Goal: Task Accomplishment & Management: Complete application form

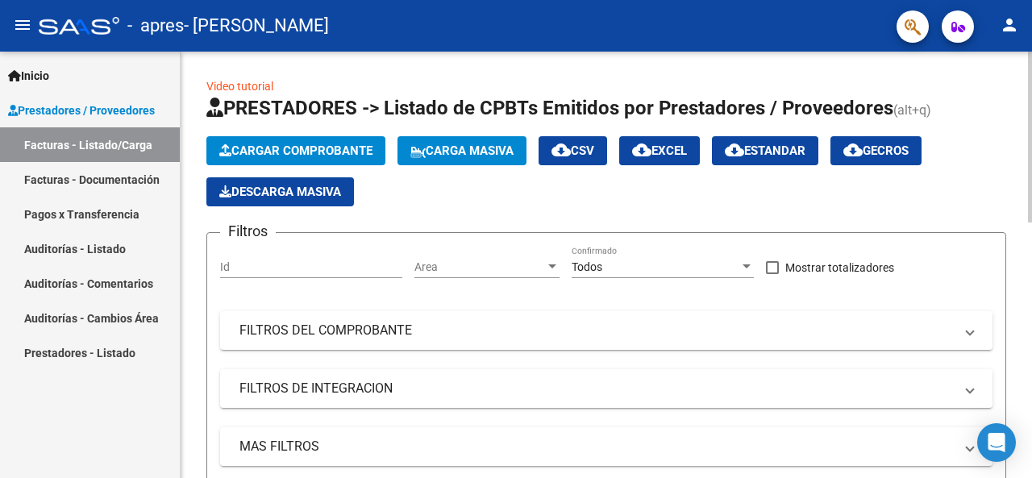
click at [227, 148] on icon "button" at bounding box center [225, 150] width 12 height 12
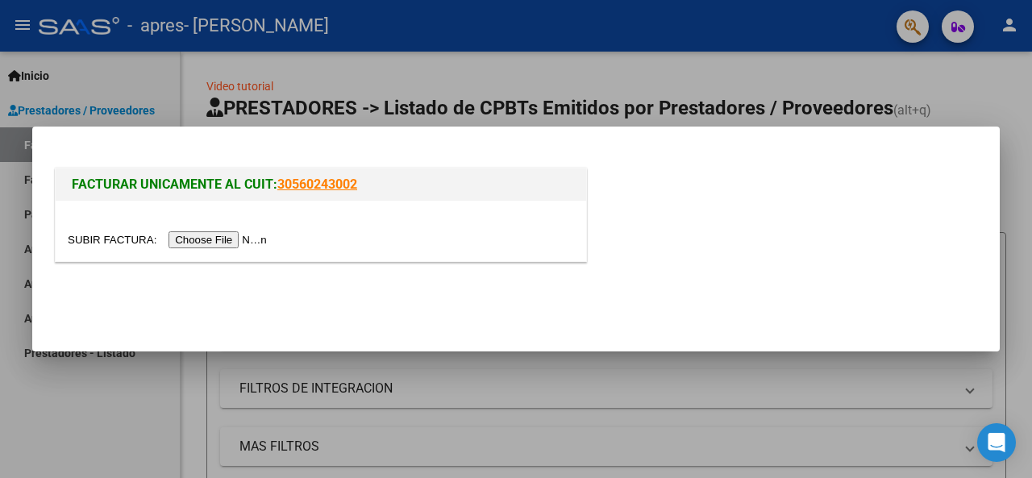
click at [190, 239] on input "file" at bounding box center [170, 239] width 204 height 17
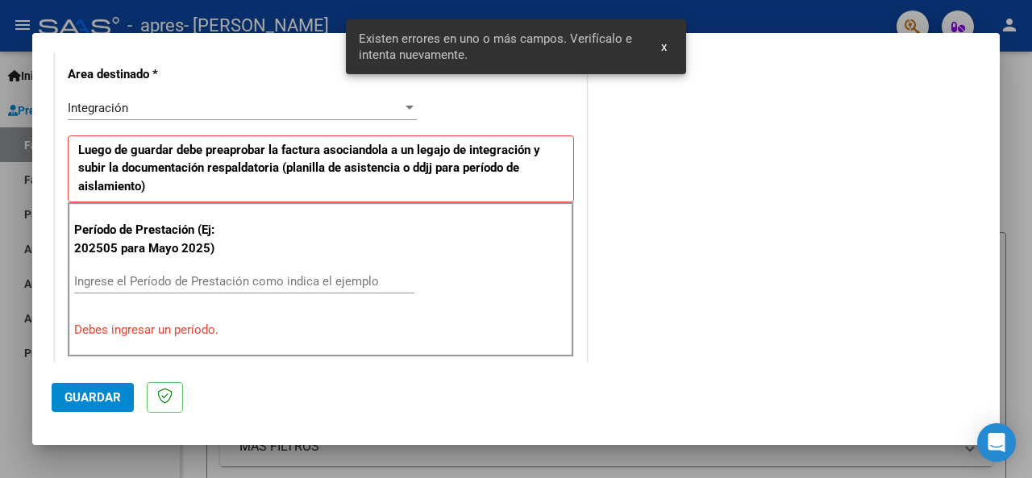
scroll to position [403, 0]
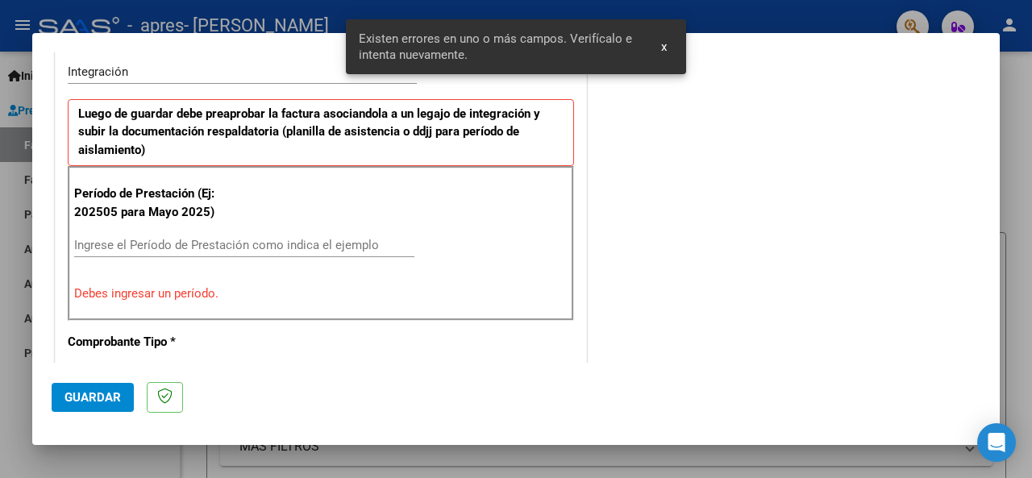
click at [181, 238] on input "Ingrese el Período de Prestación como indica el ejemplo" at bounding box center [244, 245] width 340 height 15
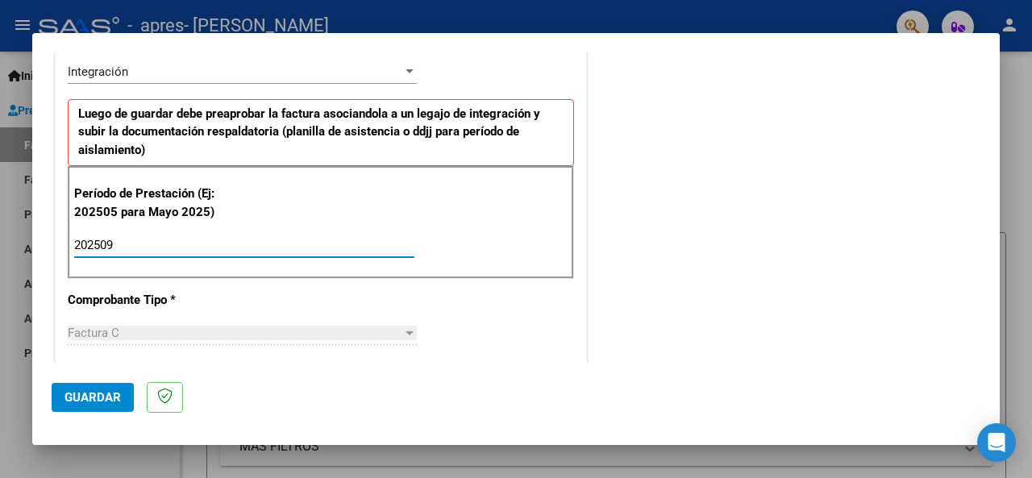
type input "202509"
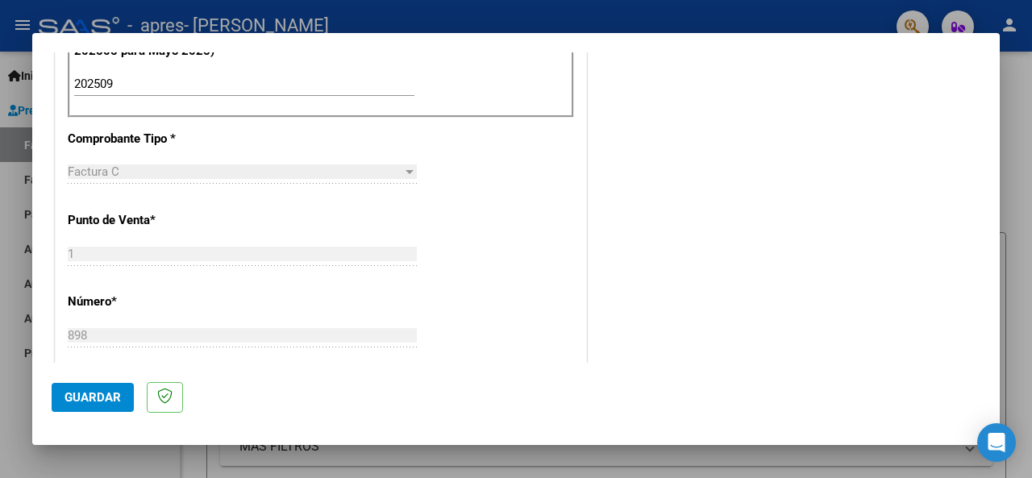
click at [103, 395] on span "Guardar" at bounding box center [93, 397] width 56 height 15
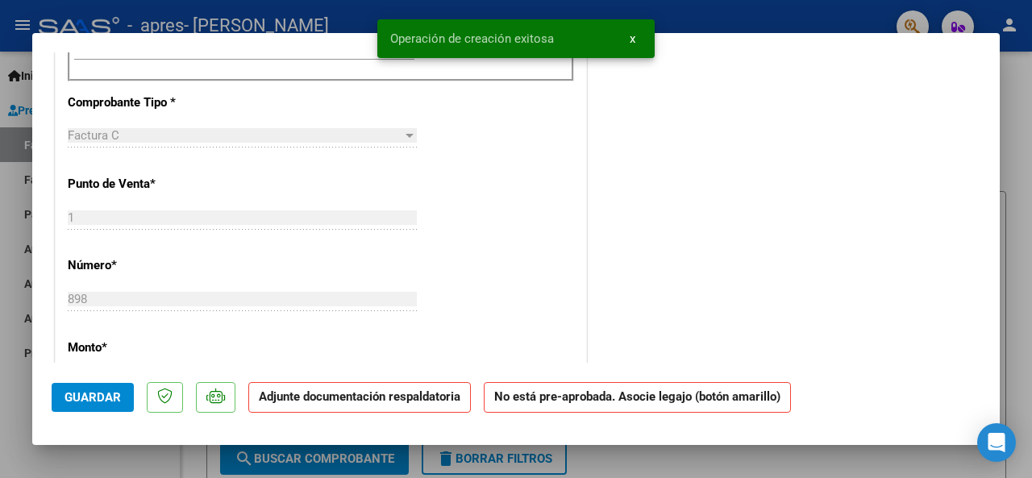
scroll to position [0, 0]
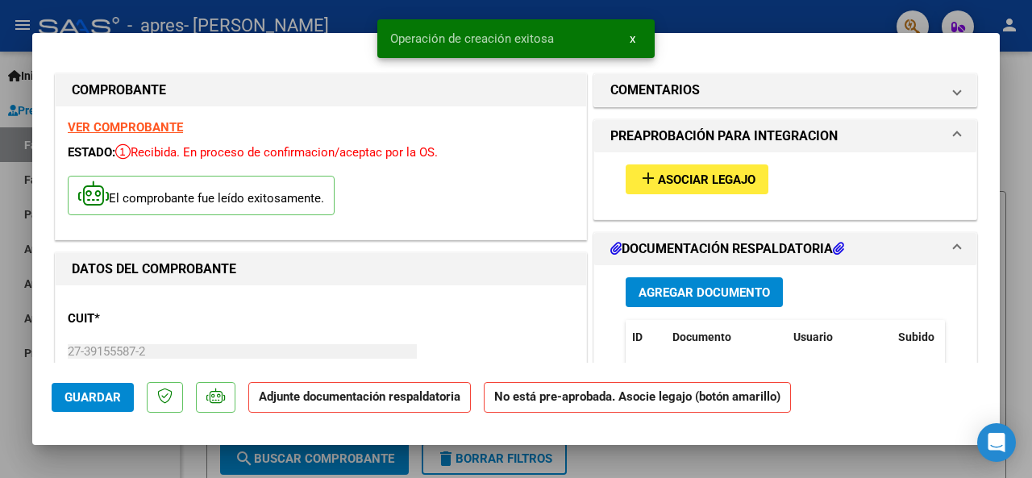
click at [718, 183] on span "Asociar Legajo" at bounding box center [707, 180] width 98 height 15
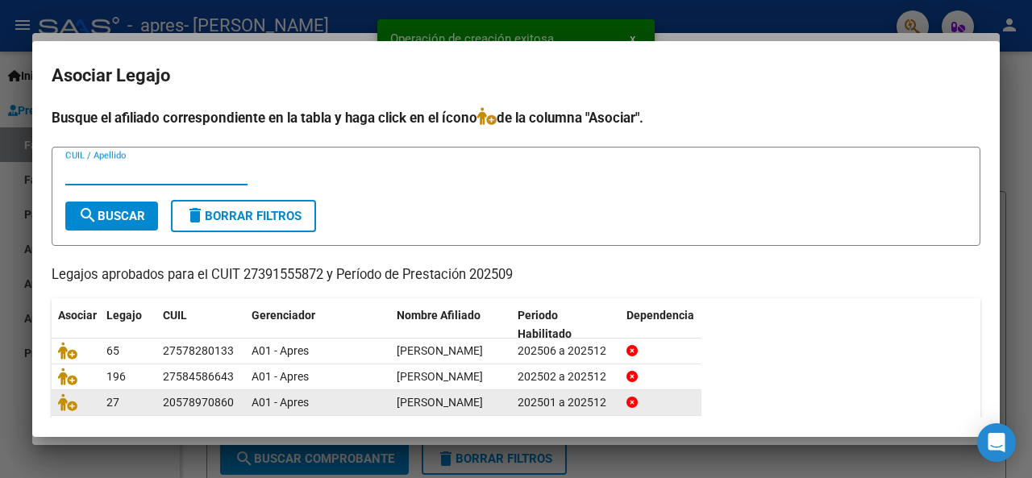
scroll to position [97, 0]
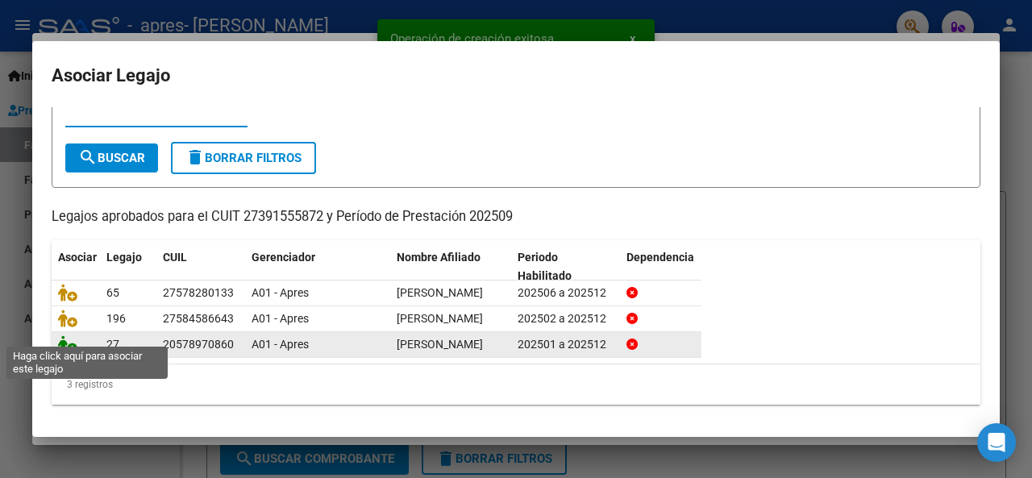
click at [69, 336] on icon at bounding box center [67, 344] width 19 height 18
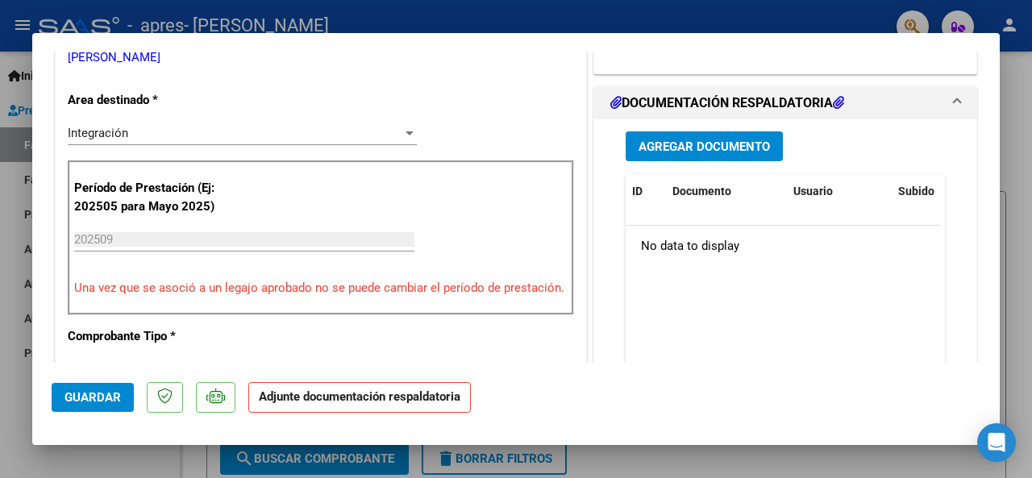
scroll to position [403, 0]
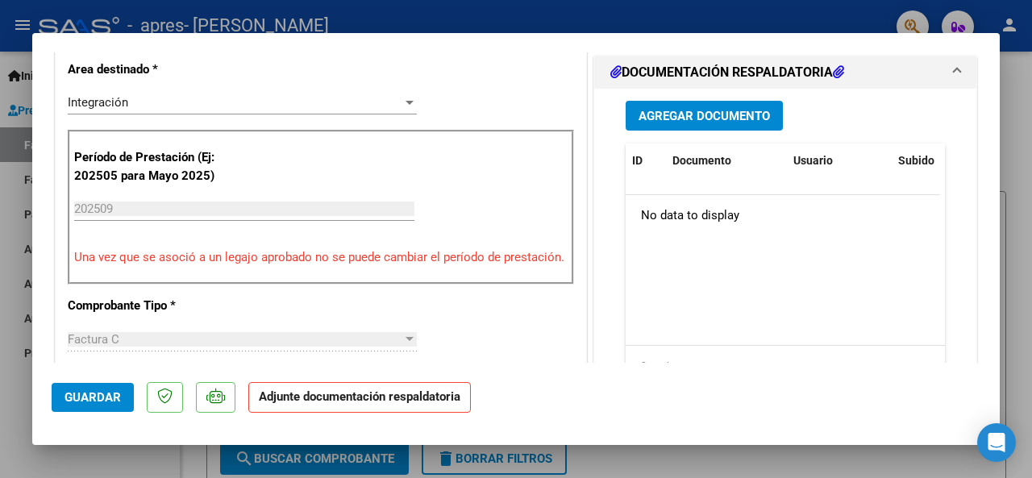
click at [671, 122] on button "Agregar Documento" at bounding box center [704, 116] width 157 height 30
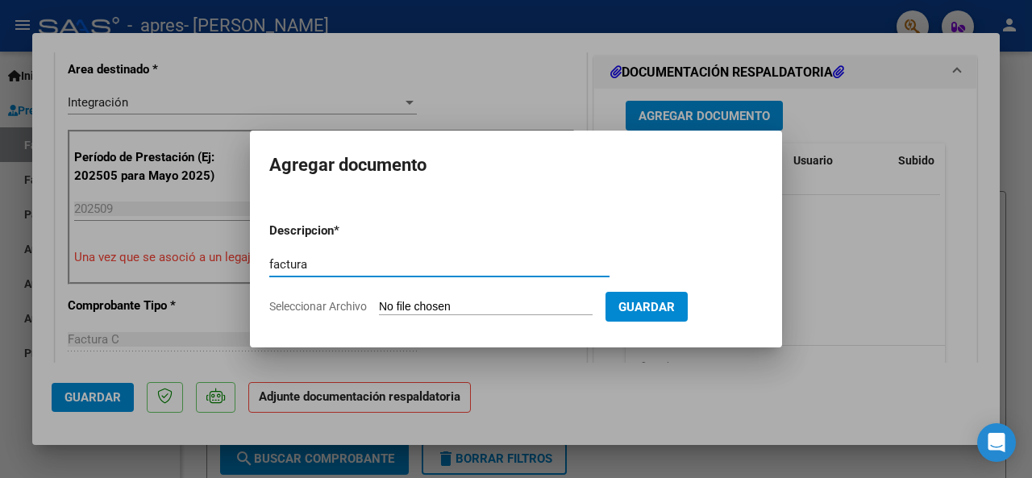
type input "factura"
click at [423, 301] on input "Seleccionar Archivo" at bounding box center [486, 307] width 214 height 15
type input "C:\fakepath\27391555872_011_00001_00000898.pdf"
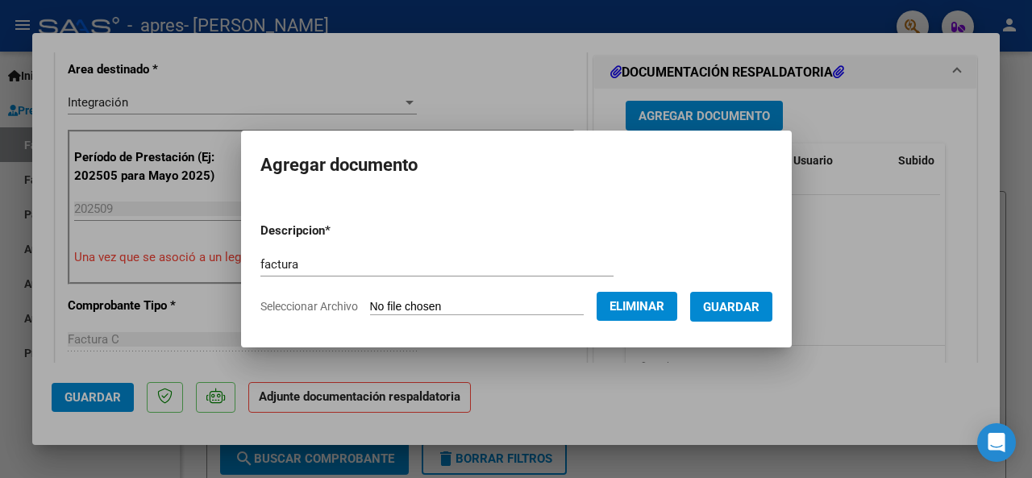
click at [760, 307] on span "Guardar" at bounding box center [731, 307] width 56 height 15
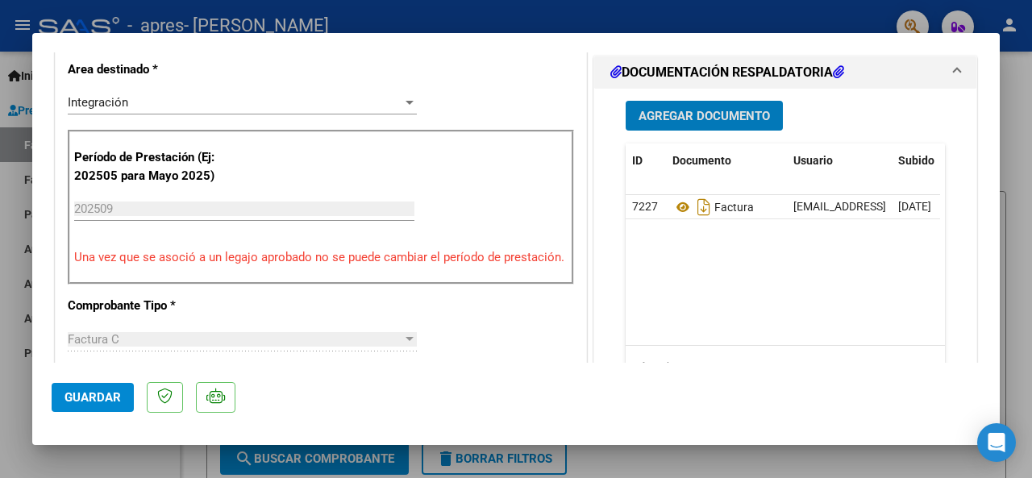
click at [698, 117] on span "Agregar Documento" at bounding box center [704, 116] width 131 height 15
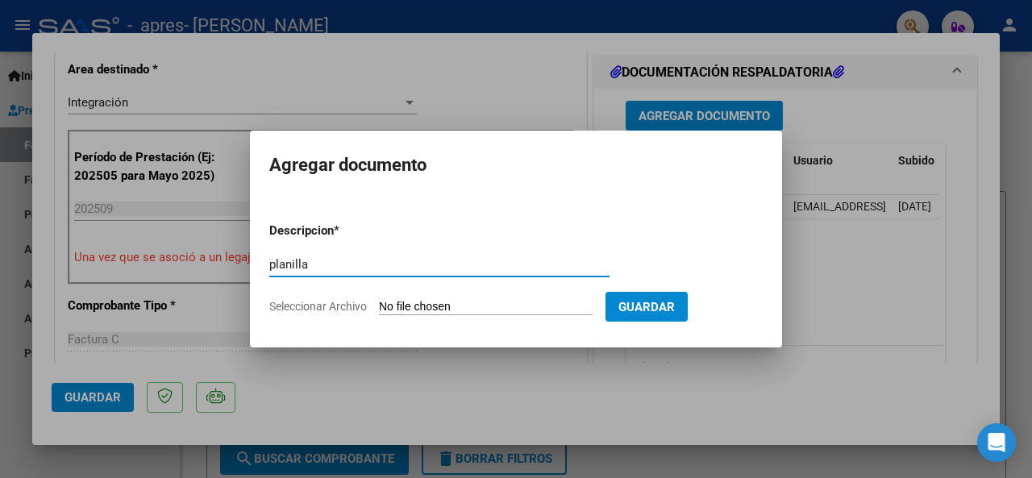
type input "planilla"
click at [513, 301] on input "Seleccionar Archivo" at bounding box center [486, 307] width 214 height 15
type input "C:\fakepath\CamScanner [DATE] 17.26.pdf"
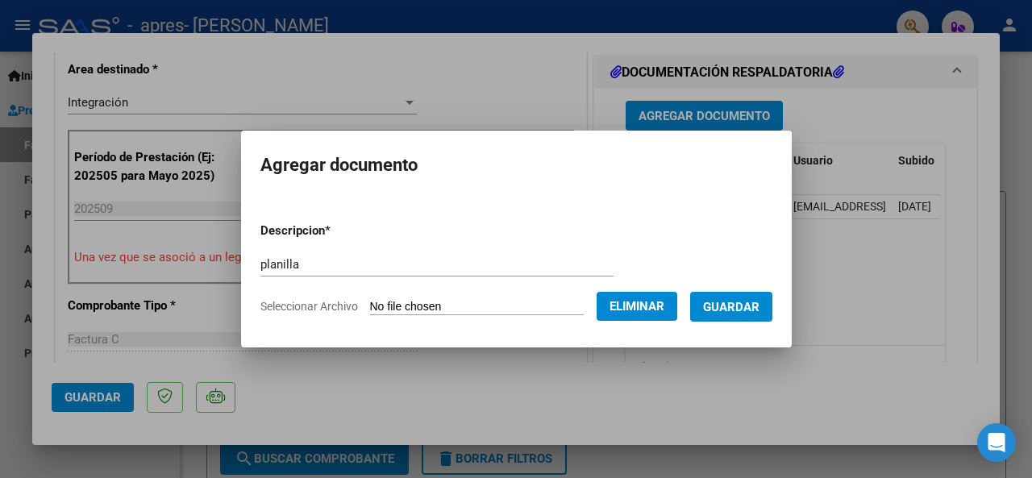
click at [745, 309] on span "Guardar" at bounding box center [731, 307] width 56 height 15
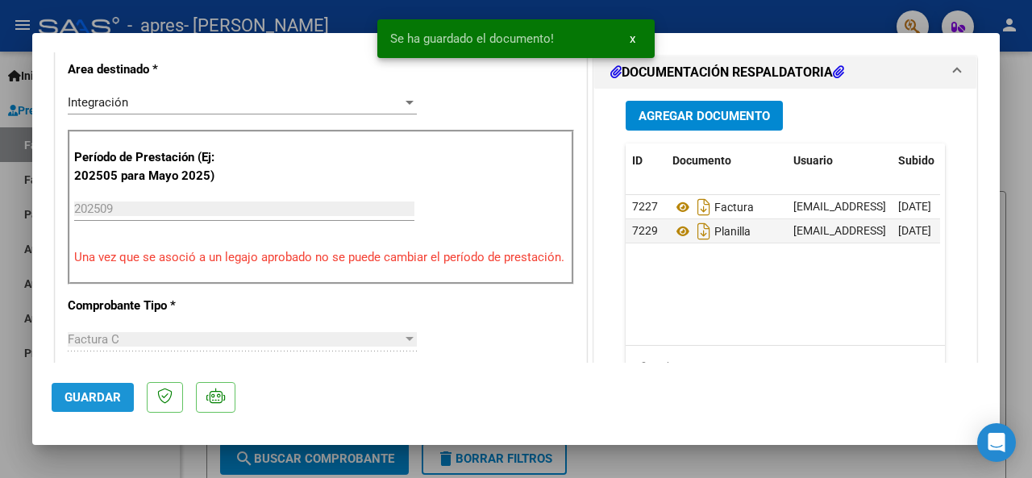
click at [98, 402] on span "Guardar" at bounding box center [93, 397] width 56 height 15
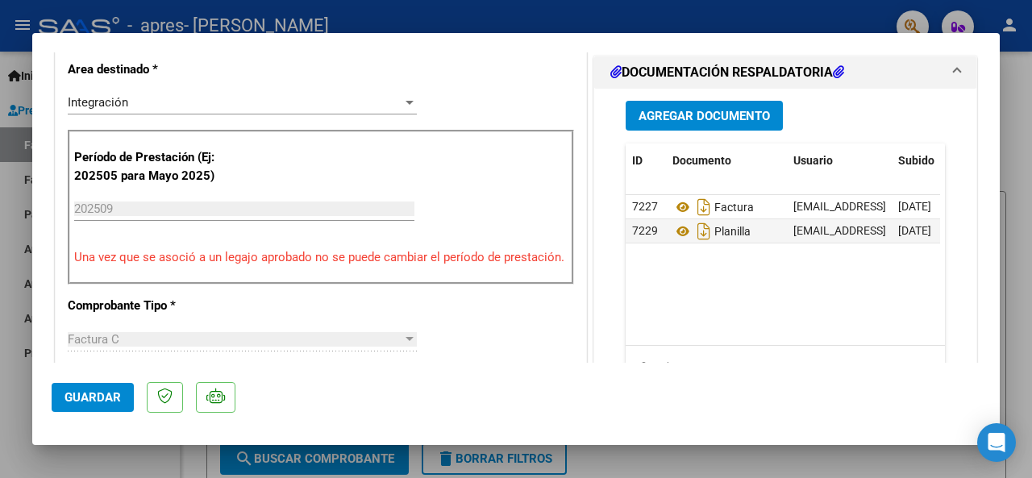
click at [603, 12] on div at bounding box center [516, 239] width 1032 height 478
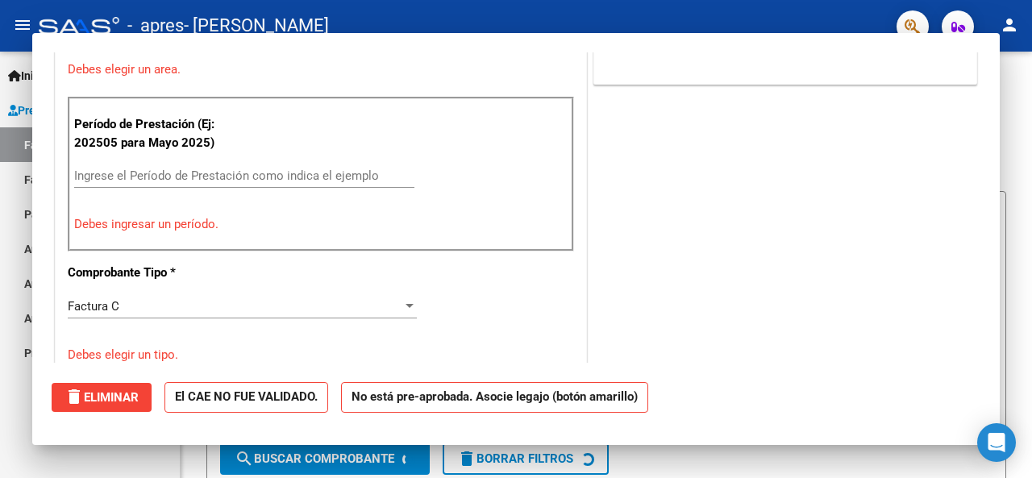
scroll to position [0, 0]
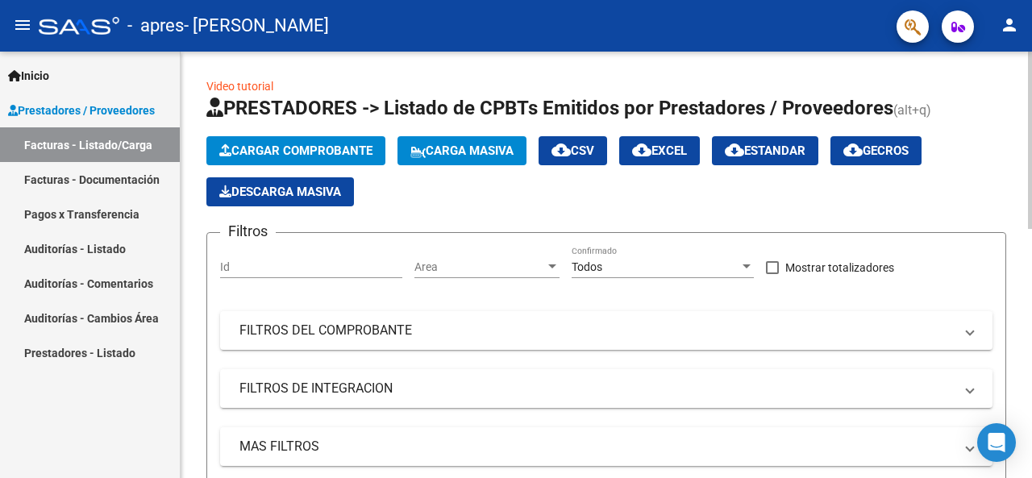
click at [269, 144] on span "Cargar Comprobante" at bounding box center [295, 151] width 153 height 15
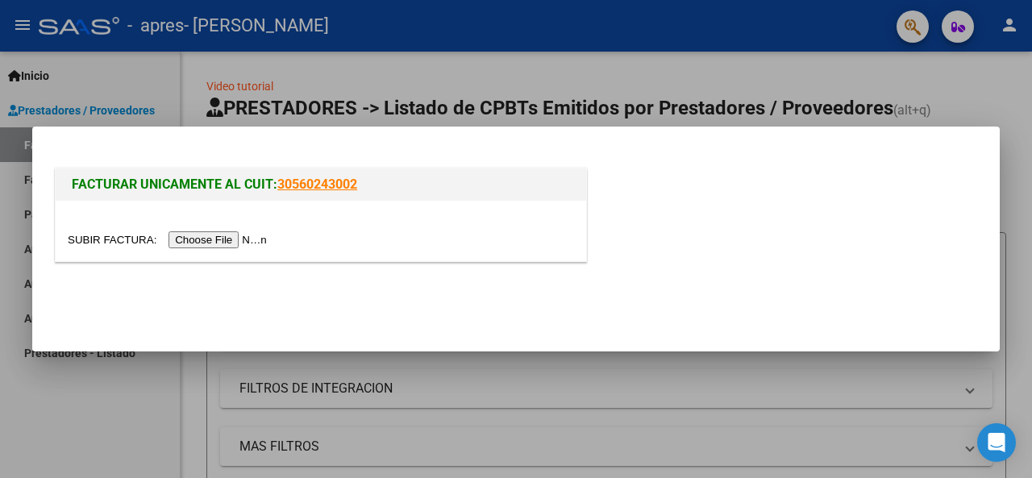
click at [238, 248] on input "file" at bounding box center [170, 239] width 204 height 17
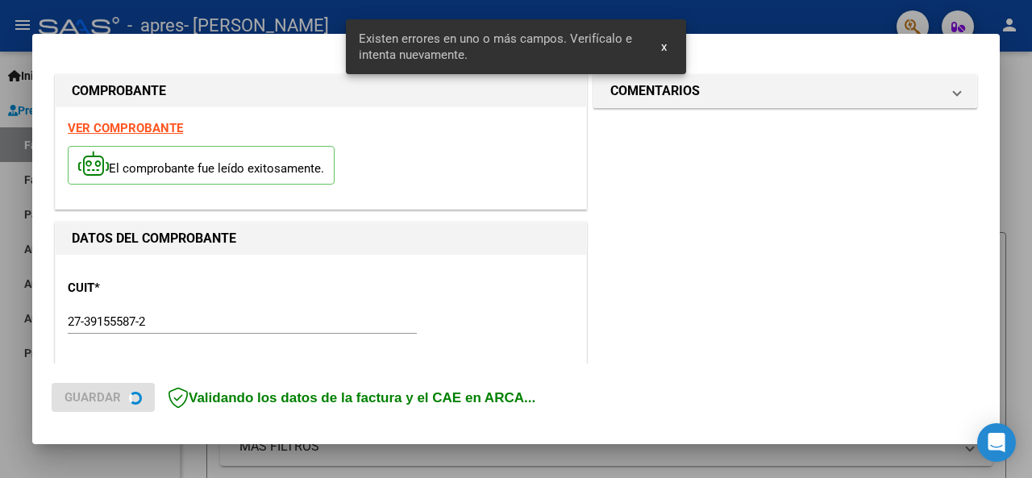
scroll to position [391, 0]
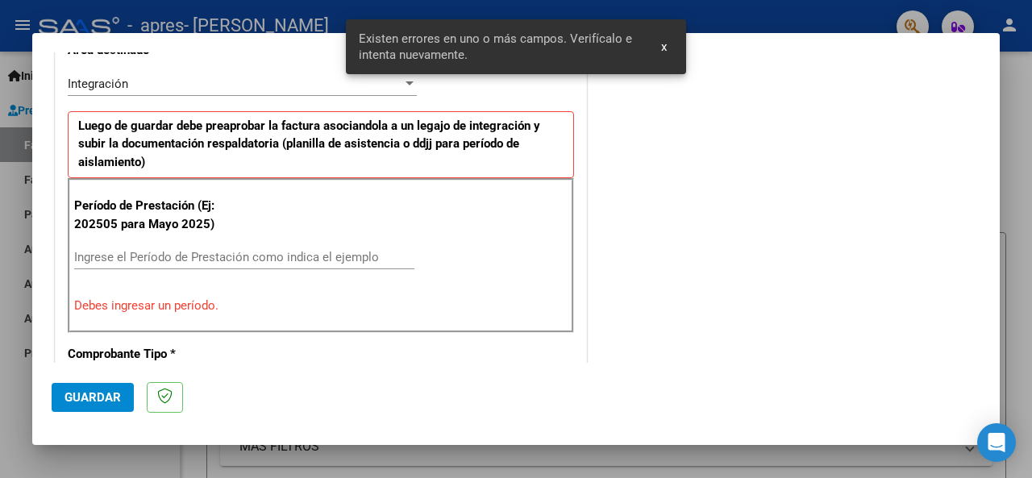
click at [197, 254] on input "Ingrese el Período de Prestación como indica el ejemplo" at bounding box center [244, 257] width 340 height 15
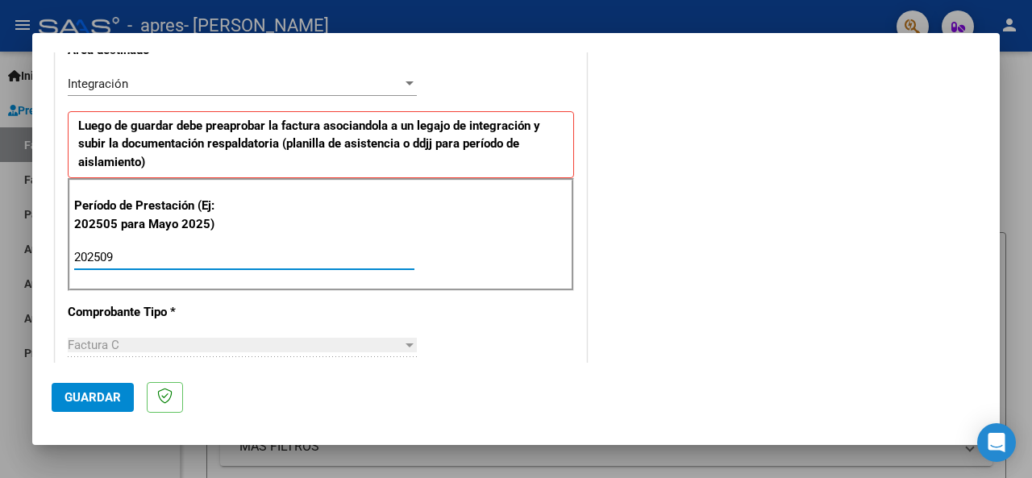
type input "202509"
click at [94, 400] on span "Guardar" at bounding box center [93, 397] width 56 height 15
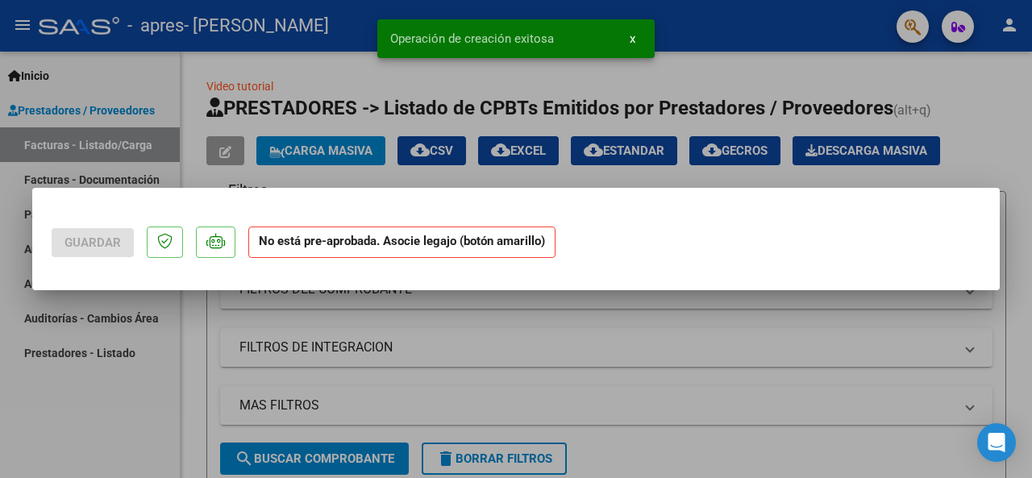
scroll to position [0, 0]
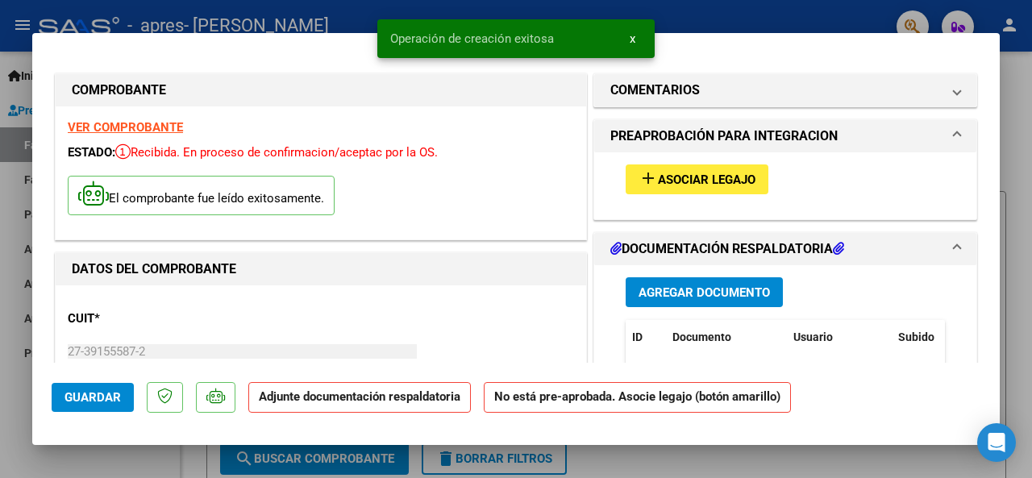
click at [660, 175] on span "Asociar Legajo" at bounding box center [707, 180] width 98 height 15
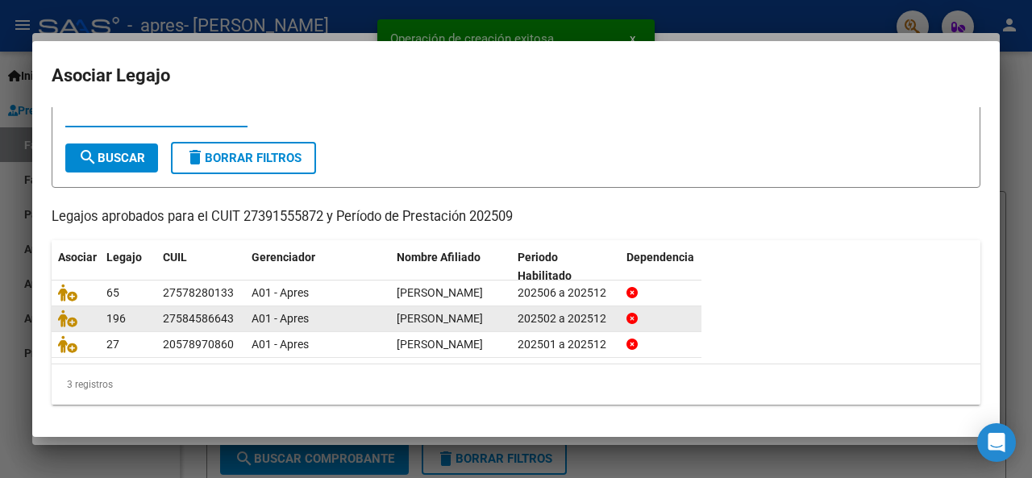
scroll to position [97, 0]
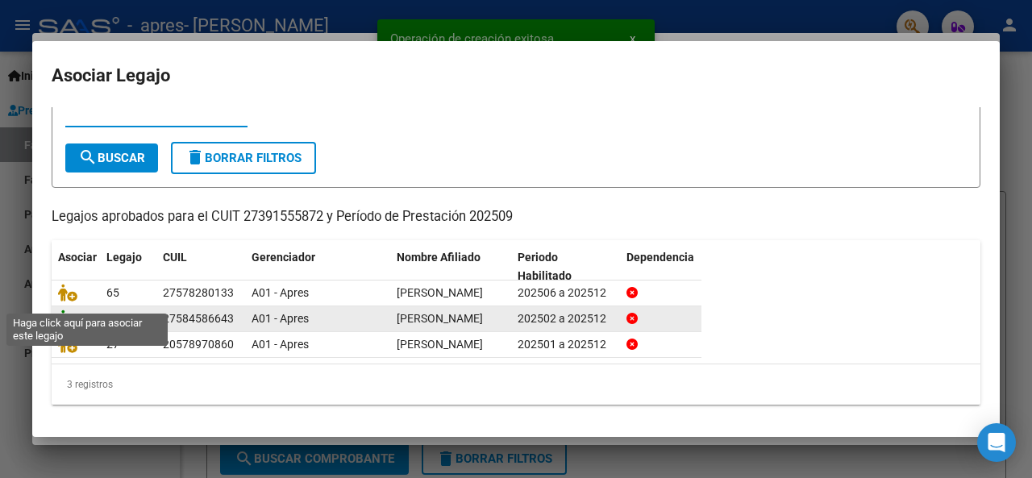
click at [70, 310] on icon at bounding box center [67, 319] width 19 height 18
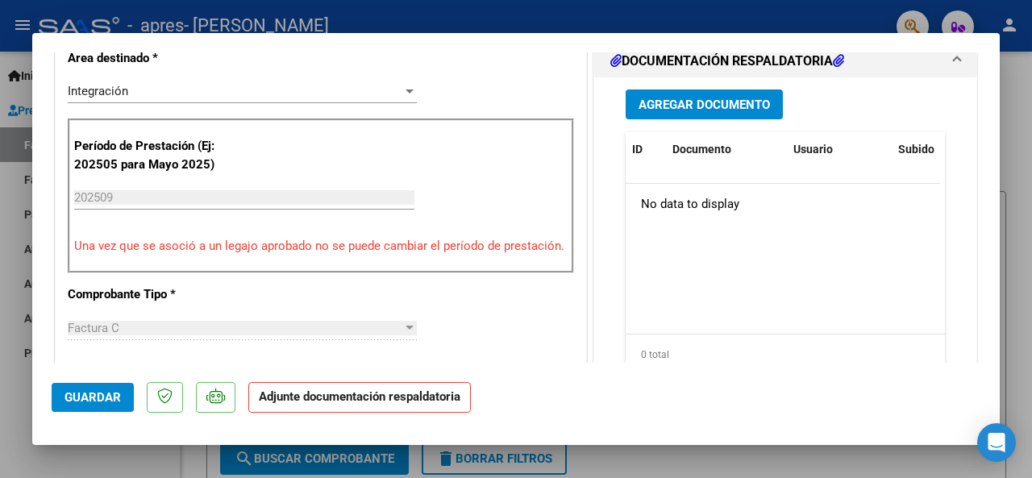
scroll to position [323, 0]
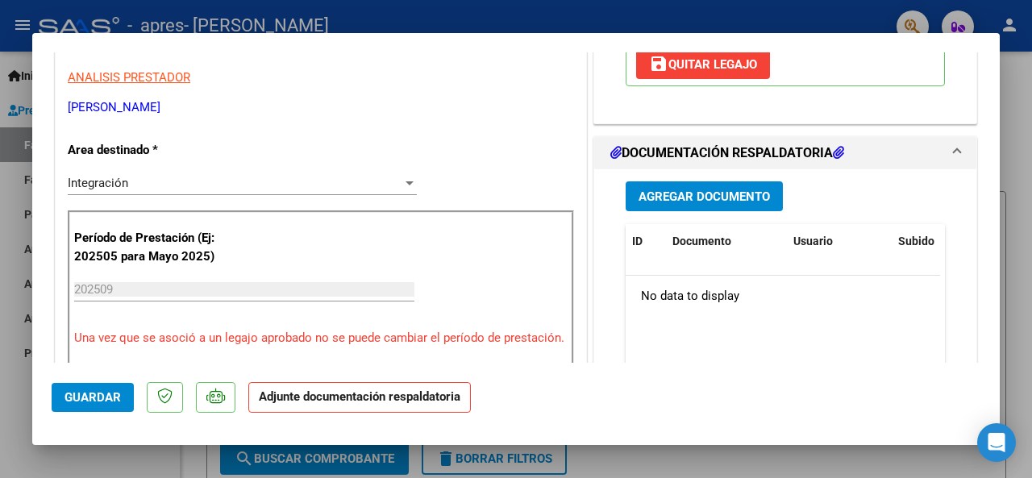
click at [705, 194] on span "Agregar Documento" at bounding box center [704, 196] width 131 height 15
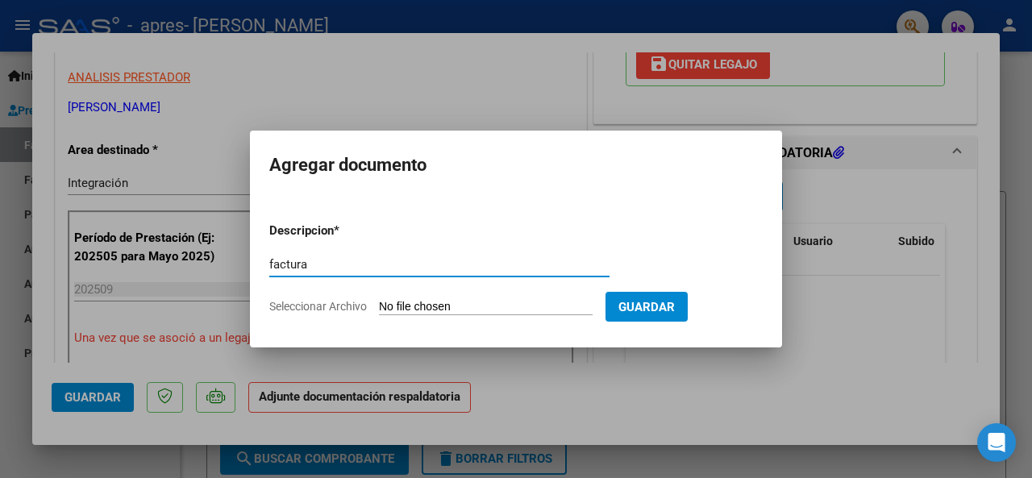
type input "factura"
click at [411, 307] on input "Seleccionar Archivo" at bounding box center [486, 307] width 214 height 15
type input "C:\fakepath\27391555872_011_00001_00000902.pdf"
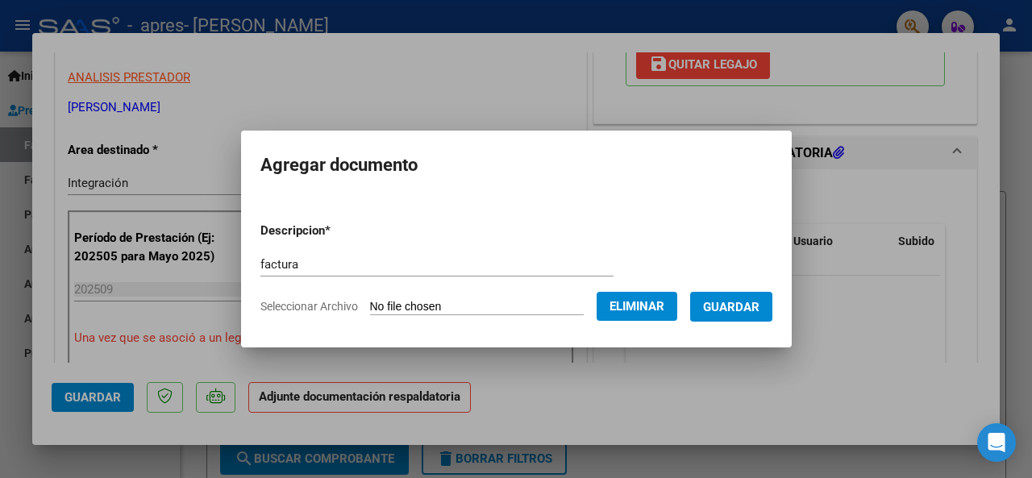
click at [739, 310] on span "Guardar" at bounding box center [731, 307] width 56 height 15
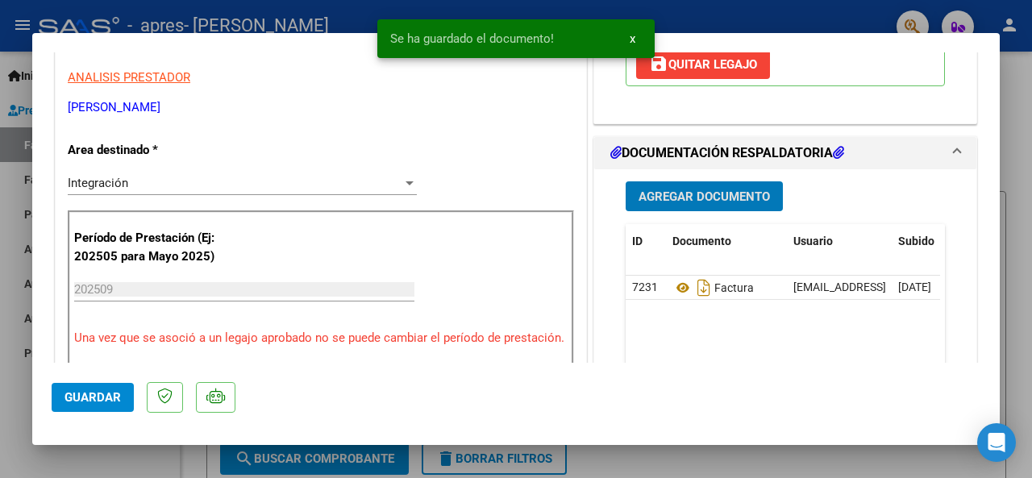
click at [704, 193] on span "Agregar Documento" at bounding box center [704, 196] width 131 height 15
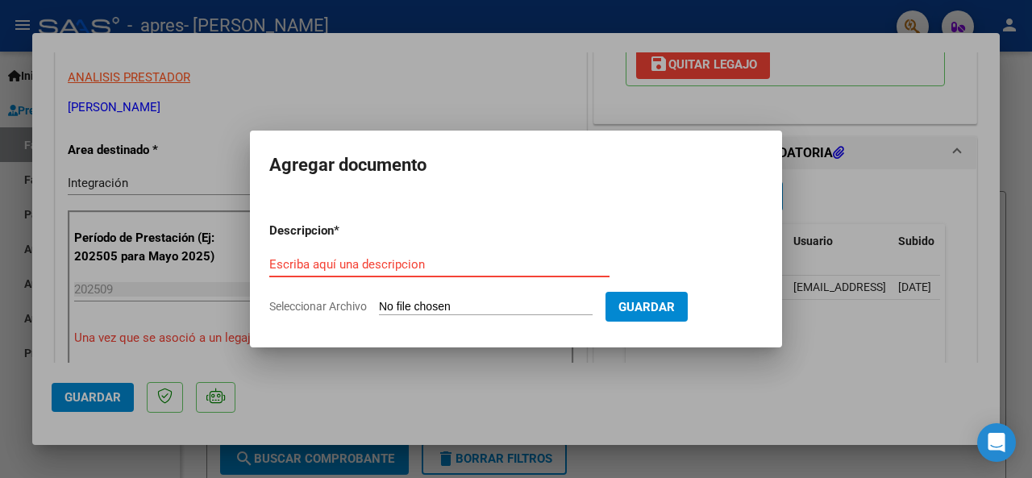
click at [352, 269] on input "Escriba aquí una descripcion" at bounding box center [439, 264] width 340 height 15
type input "planilla"
click at [413, 302] on input "Seleccionar Archivo" at bounding box center [486, 307] width 214 height 15
type input "C:\fakepath\CamScanner [DATE] 17.28.pdf"
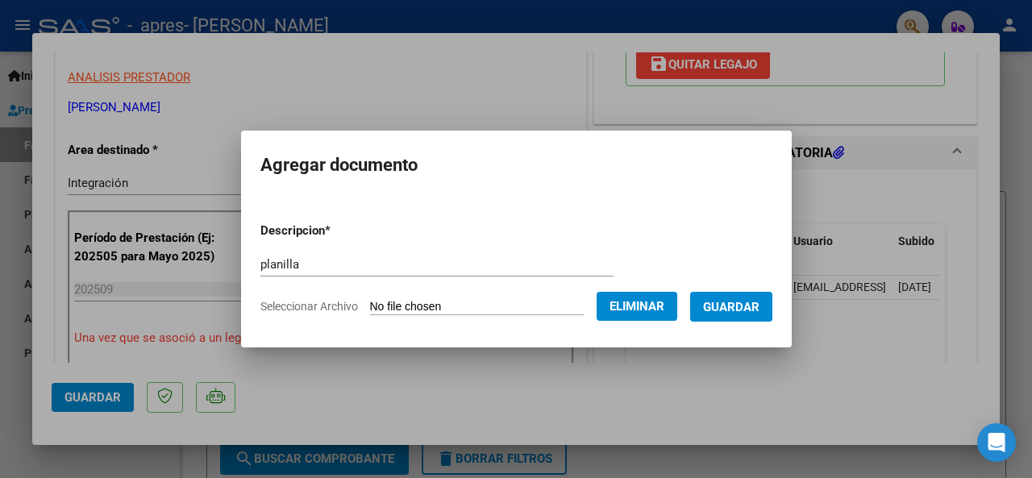
click at [734, 310] on span "Guardar" at bounding box center [731, 307] width 56 height 15
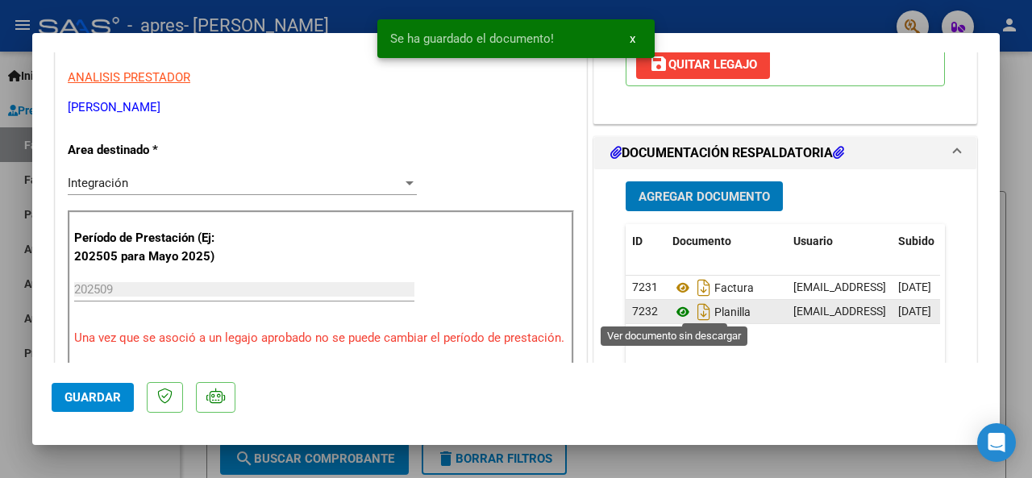
click at [677, 310] on icon at bounding box center [682, 311] width 21 height 19
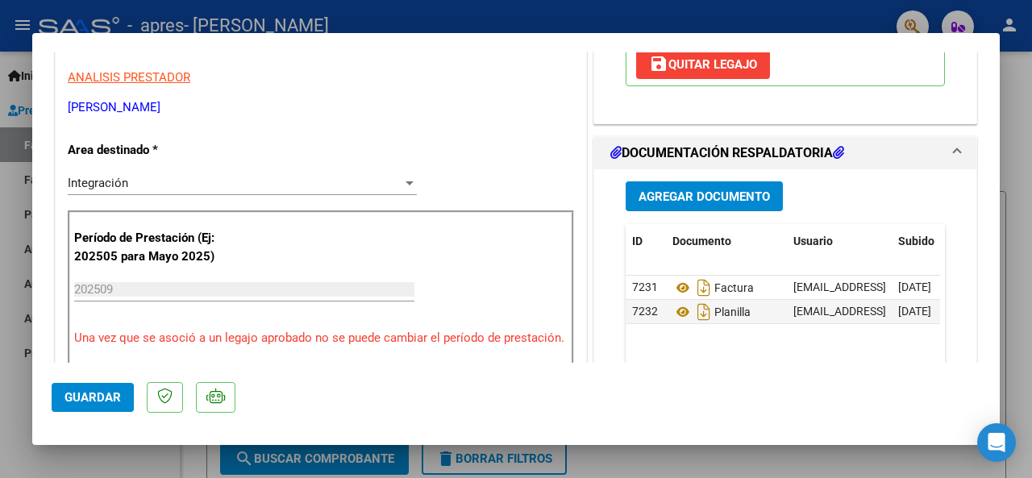
click at [98, 406] on button "Guardar" at bounding box center [93, 397] width 82 height 29
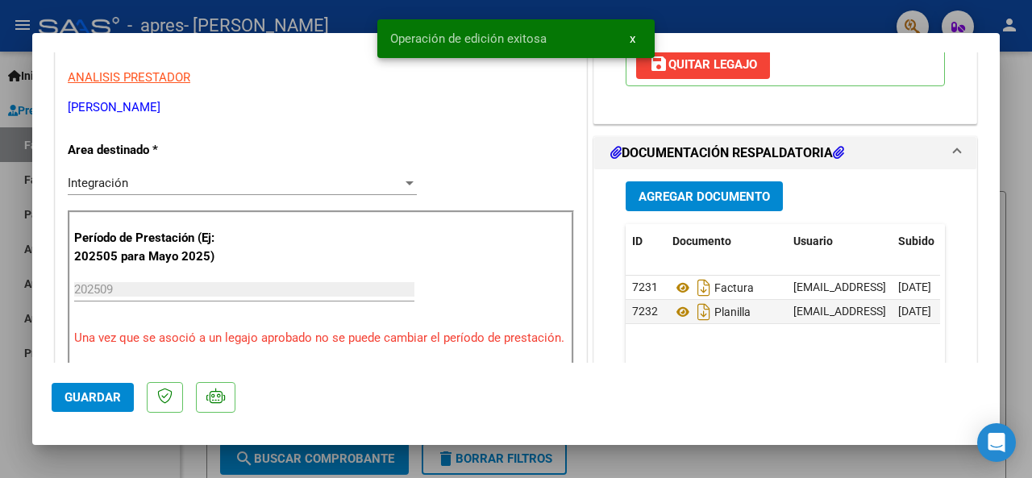
click at [699, 19] on div at bounding box center [516, 239] width 1032 height 478
